Goal: Task Accomplishment & Management: Manage account settings

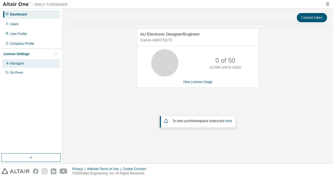
click at [14, 64] on div "Managed" at bounding box center [17, 63] width 14 height 4
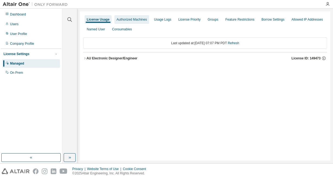
click at [138, 20] on div "Authorized Machines" at bounding box center [132, 19] width 30 height 4
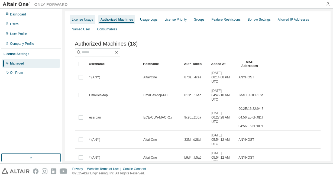
click at [83, 17] on div "License Usage" at bounding box center [82, 19] width 21 height 4
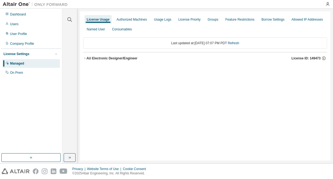
click at [87, 59] on div "AU Electronic Designer/Engineer" at bounding box center [112, 58] width 51 height 4
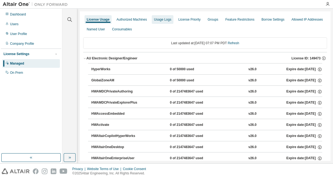
click at [138, 20] on div "Authorized Machines" at bounding box center [132, 19] width 30 height 4
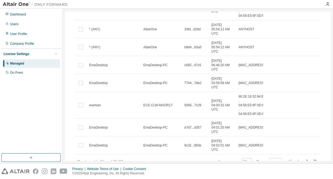
scroll to position [133, 0]
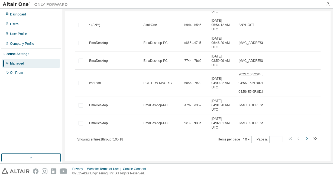
click at [305, 140] on icon "button" at bounding box center [307, 138] width 7 height 7
type input "*"
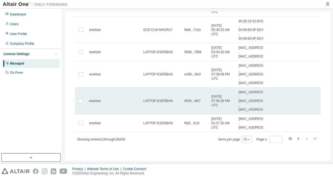
scroll to position [0, 0]
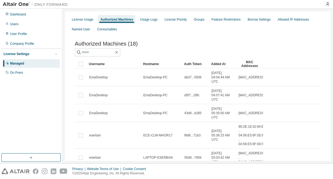
click at [106, 44] on span "Authorized Machines (18)" at bounding box center [106, 44] width 63 height 6
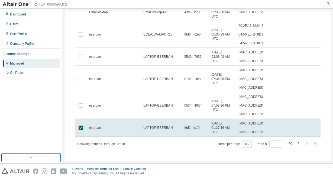
scroll to position [110, 0]
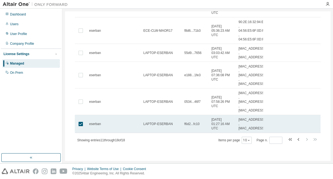
click at [240, 119] on span "[MAC_ADDRESS] , [MAC_ADDRESS]" at bounding box center [252, 123] width 27 height 13
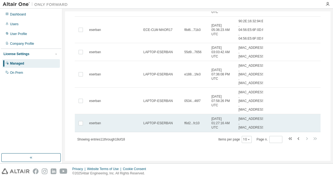
scroll to position [106, 0]
drag, startPoint x: 239, startPoint y: 120, endPoint x: 263, endPoint y: 129, distance: 25.7
click at [263, 129] on span "[MAC_ADDRESS] , [MAC_ADDRESS]" at bounding box center [252, 123] width 27 height 13
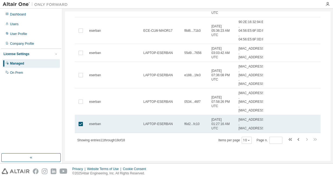
click at [131, 123] on div "eserban" at bounding box center [113, 124] width 49 height 4
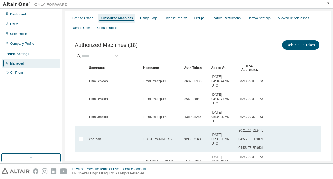
scroll to position [0, 0]
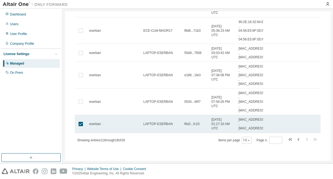
click at [275, 125] on tr "eserban LAPTOP-ESERBAN f6d2...fc10 [DATE] 01:27:16 AM UTC [MAC_ADDRESS] , [MAC_…" at bounding box center [198, 124] width 246 height 18
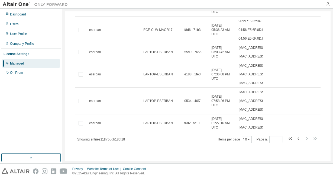
scroll to position [106, 0]
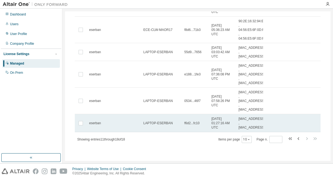
drag, startPoint x: 239, startPoint y: 119, endPoint x: 263, endPoint y: 128, distance: 25.4
click at [263, 128] on span "[MAC_ADDRESS] , [MAC_ADDRESS]" at bounding box center [252, 123] width 27 height 13
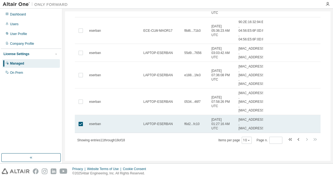
click at [252, 119] on span "[MAC_ADDRESS] , [MAC_ADDRESS]" at bounding box center [252, 123] width 27 height 13
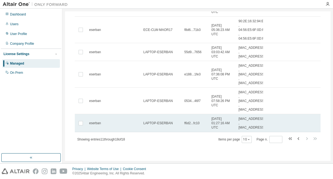
scroll to position [106, 0]
drag, startPoint x: 239, startPoint y: 120, endPoint x: 263, endPoint y: 128, distance: 25.6
click at [263, 128] on span "[MAC_ADDRESS] , [MAC_ADDRESS]" at bounding box center [252, 123] width 27 height 13
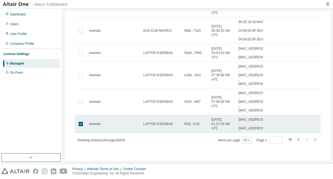
click at [258, 125] on span "[MAC_ADDRESS] , [MAC_ADDRESS]" at bounding box center [252, 123] width 27 height 13
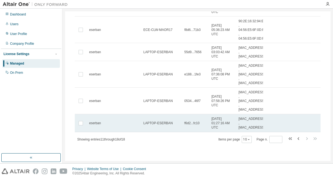
drag, startPoint x: 239, startPoint y: 119, endPoint x: 263, endPoint y: 129, distance: 25.7
click at [263, 129] on span "[MAC_ADDRESS] , [MAC_ADDRESS]" at bounding box center [252, 123] width 27 height 13
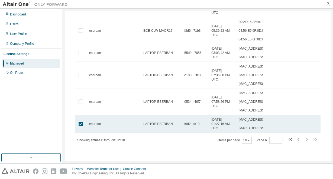
click at [261, 125] on span "[MAC_ADDRESS] , [MAC_ADDRESS]" at bounding box center [252, 123] width 27 height 13
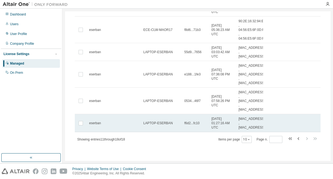
scroll to position [106, 0]
drag, startPoint x: 239, startPoint y: 128, endPoint x: 262, endPoint y: 127, distance: 23.6
click at [262, 127] on span "[MAC_ADDRESS] , [MAC_ADDRESS]" at bounding box center [252, 123] width 27 height 13
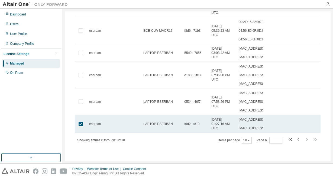
click at [263, 128] on span "[MAC_ADDRESS] , [MAC_ADDRESS]" at bounding box center [252, 123] width 27 height 13
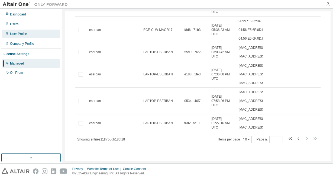
click at [19, 33] on div "User Profile" at bounding box center [18, 34] width 17 height 4
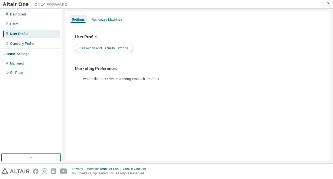
click at [99, 47] on button "Password and Security Settings" at bounding box center [104, 48] width 58 height 9
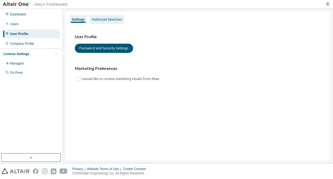
click at [110, 18] on div "Authorized Machines" at bounding box center [107, 19] width 30 height 4
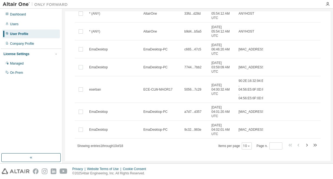
scroll to position [127, 0]
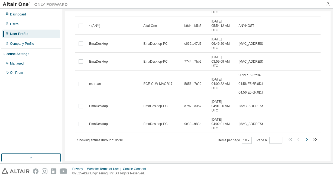
click at [305, 138] on icon "button" at bounding box center [307, 139] width 7 height 7
type input "*"
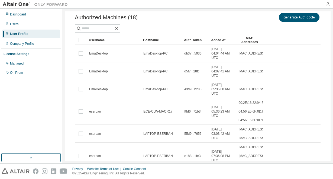
scroll to position [0, 0]
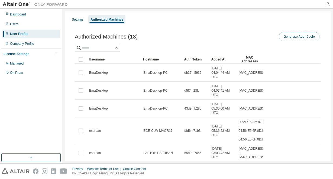
click at [291, 38] on button "Generate Auth Code" at bounding box center [299, 36] width 41 height 9
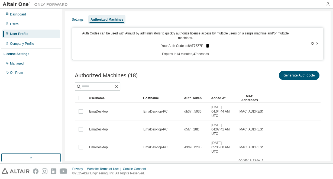
click at [206, 45] on icon at bounding box center [207, 46] width 3 height 4
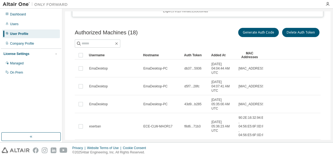
scroll to position [43, 0]
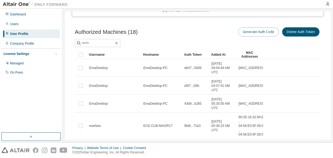
click at [256, 31] on button "Generate Auth Code" at bounding box center [258, 31] width 41 height 9
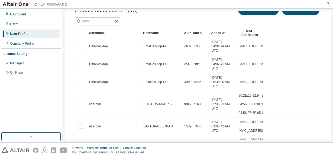
scroll to position [0, 0]
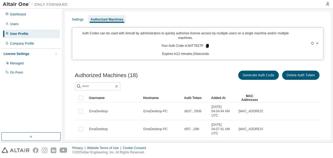
click at [207, 45] on icon at bounding box center [207, 46] width 3 height 4
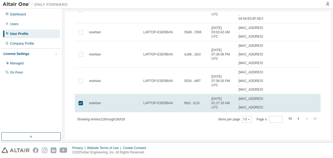
scroll to position [29, 0]
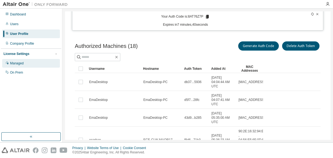
click at [16, 64] on div "Managed" at bounding box center [17, 63] width 14 height 4
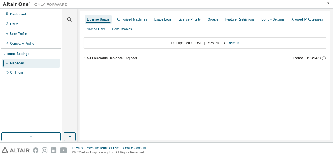
click at [84, 58] on icon "button" at bounding box center [84, 58] width 3 height 3
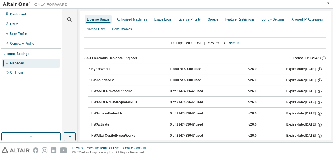
click at [84, 58] on icon "button" at bounding box center [84, 58] width 3 height 3
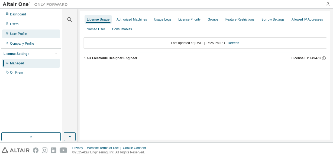
click at [16, 35] on div "User Profile" at bounding box center [18, 34] width 17 height 4
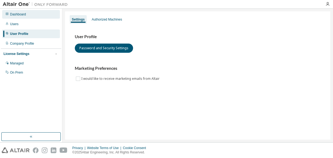
click at [17, 16] on div "Dashboard" at bounding box center [31, 14] width 58 height 9
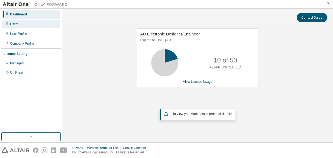
click at [15, 24] on div "Users" at bounding box center [14, 24] width 8 height 4
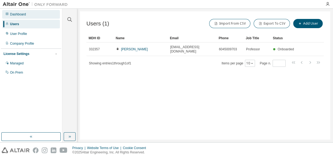
click at [15, 14] on div "Dashboard" at bounding box center [18, 14] width 16 height 4
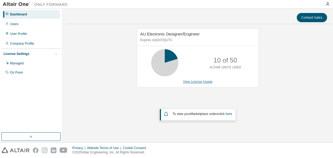
click at [196, 83] on link "View License Usage" at bounding box center [198, 82] width 30 height 4
click at [17, 26] on div "Users" at bounding box center [14, 24] width 8 height 4
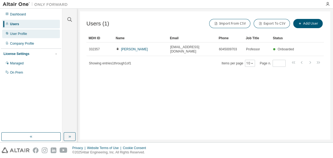
click at [17, 33] on div "User Profile" at bounding box center [18, 34] width 17 height 4
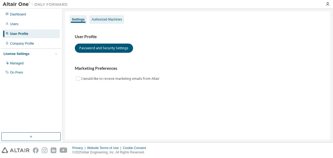
click at [102, 19] on div "Authorized Machines" at bounding box center [107, 19] width 30 height 4
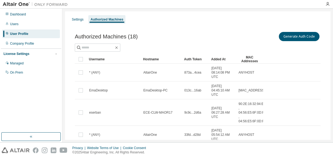
click at [16, 55] on div "License Settings" at bounding box center [17, 54] width 26 height 4
click at [15, 54] on div "License Settings" at bounding box center [17, 54] width 26 height 4
click at [15, 64] on div "Managed" at bounding box center [17, 63] width 14 height 4
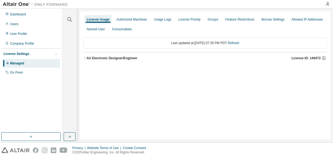
click at [104, 58] on div "AU Electronic Designer/Engineer" at bounding box center [112, 58] width 51 height 4
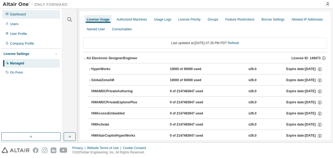
click at [24, 13] on div "Dashboard" at bounding box center [18, 14] width 16 height 4
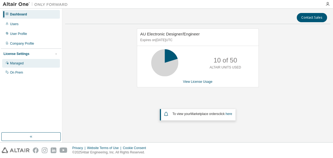
click at [14, 63] on div "Managed" at bounding box center [17, 63] width 14 height 4
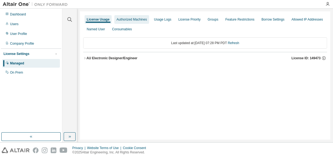
click at [134, 20] on div "Authorized Machines" at bounding box center [132, 19] width 30 height 4
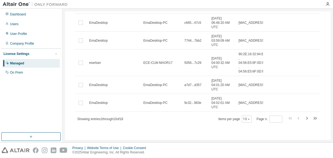
scroll to position [154, 0]
